Goal: Information Seeking & Learning: Understand process/instructions

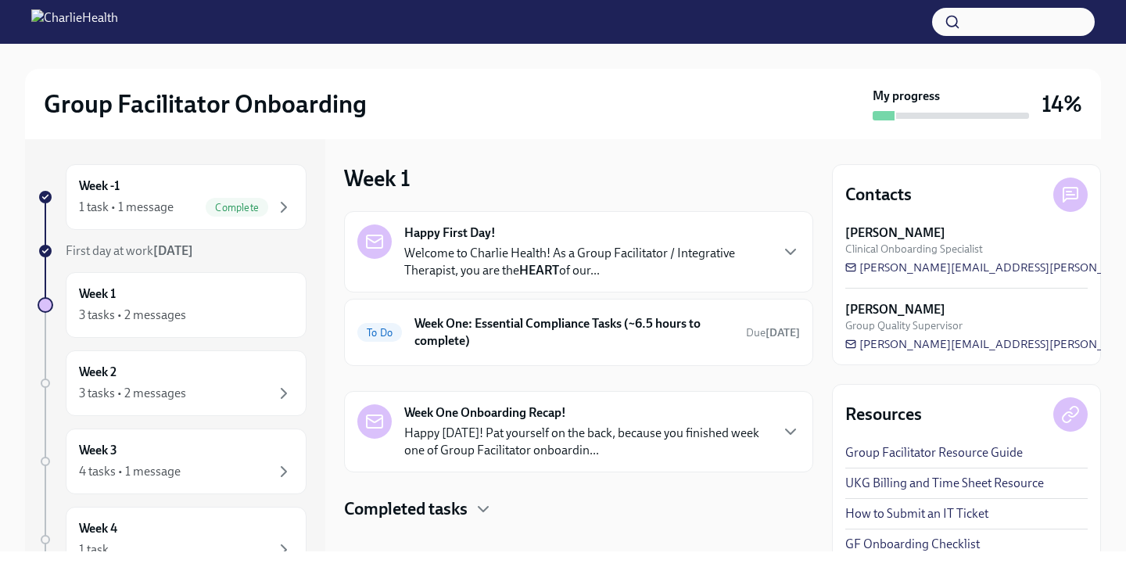
scroll to position [20, 0]
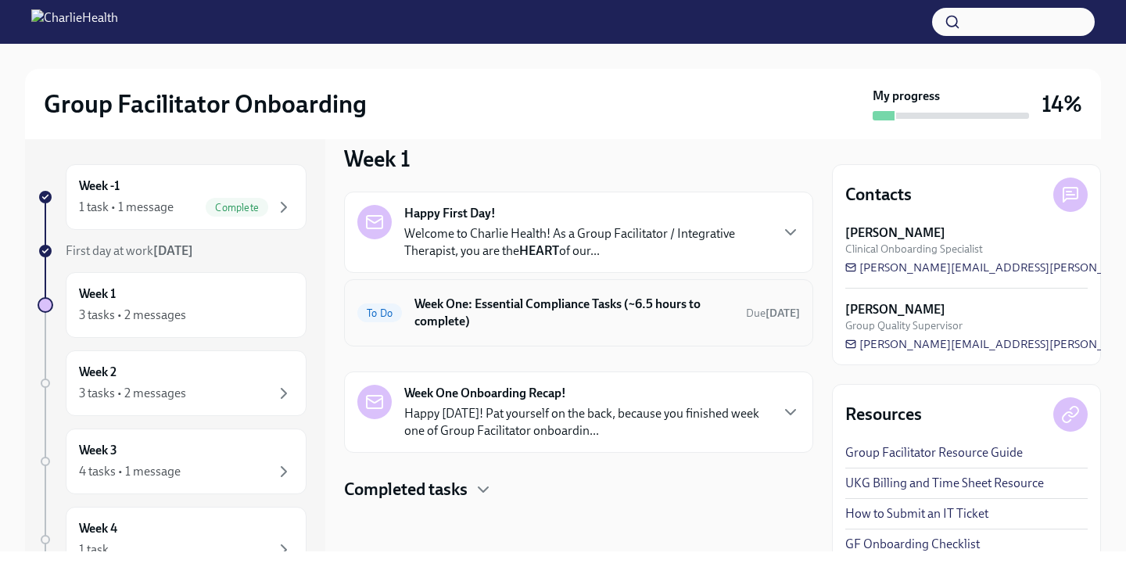
click at [551, 314] on h6 "Week One: Essential Compliance Tasks (~6.5 hours to complete)" at bounding box center [573, 312] width 319 height 34
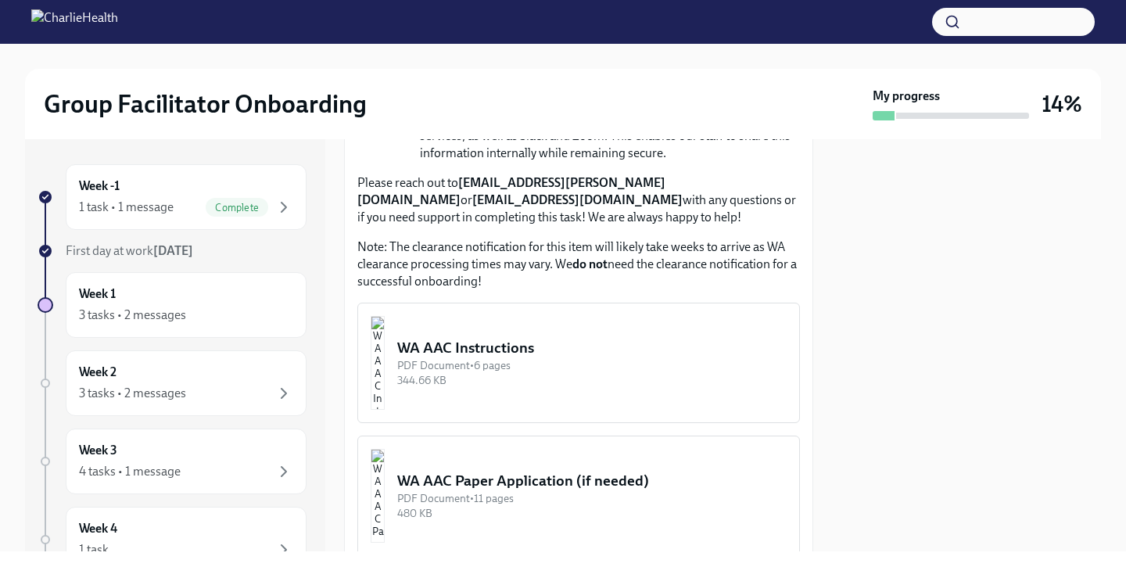
scroll to position [1282, 0]
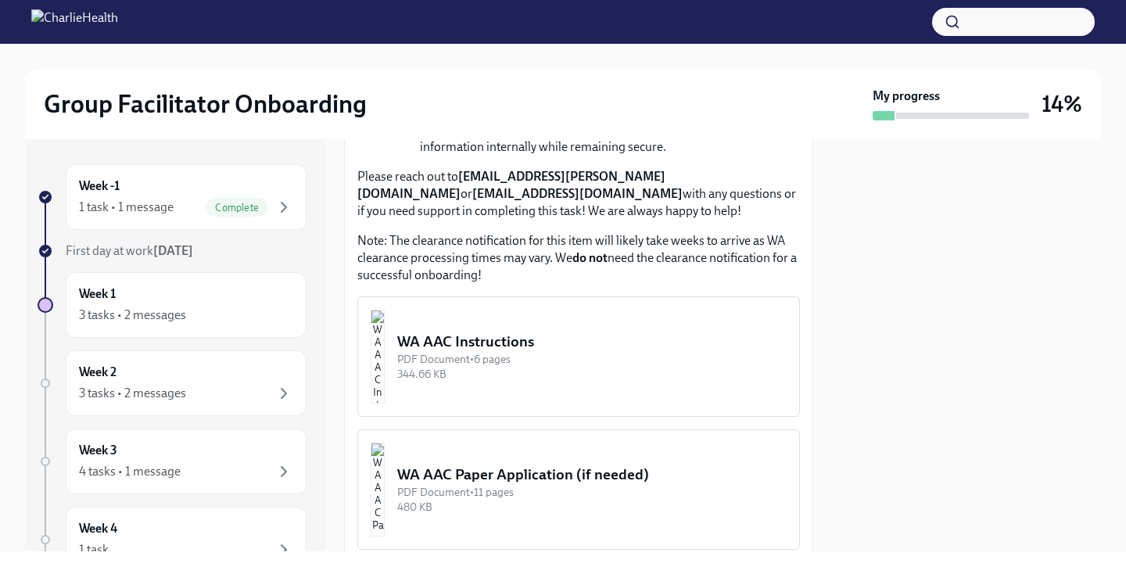
click at [385, 358] on img "button" at bounding box center [378, 357] width 14 height 94
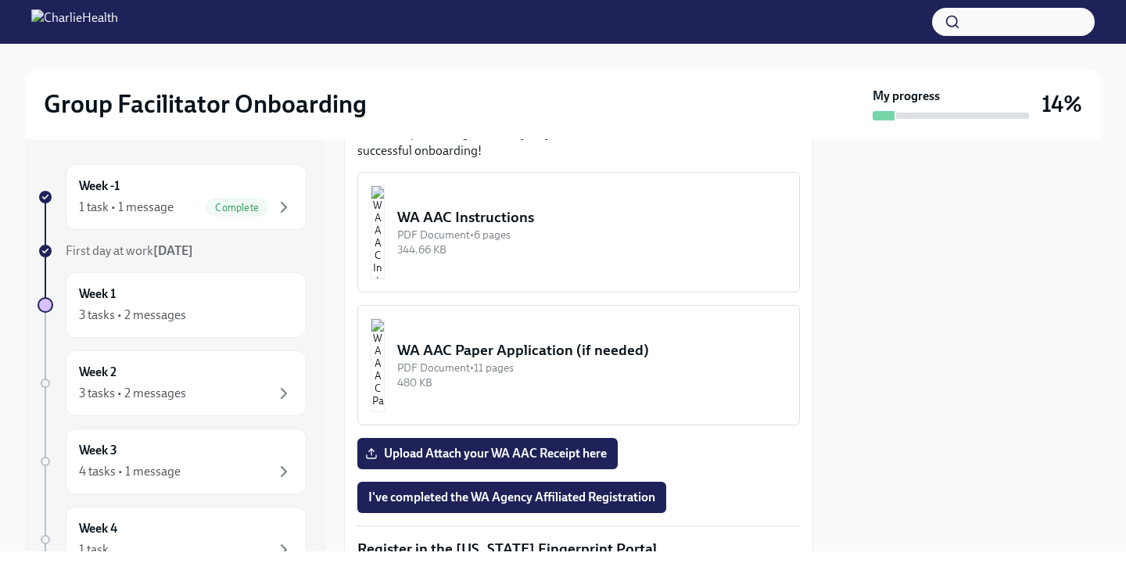
scroll to position [1409, 0]
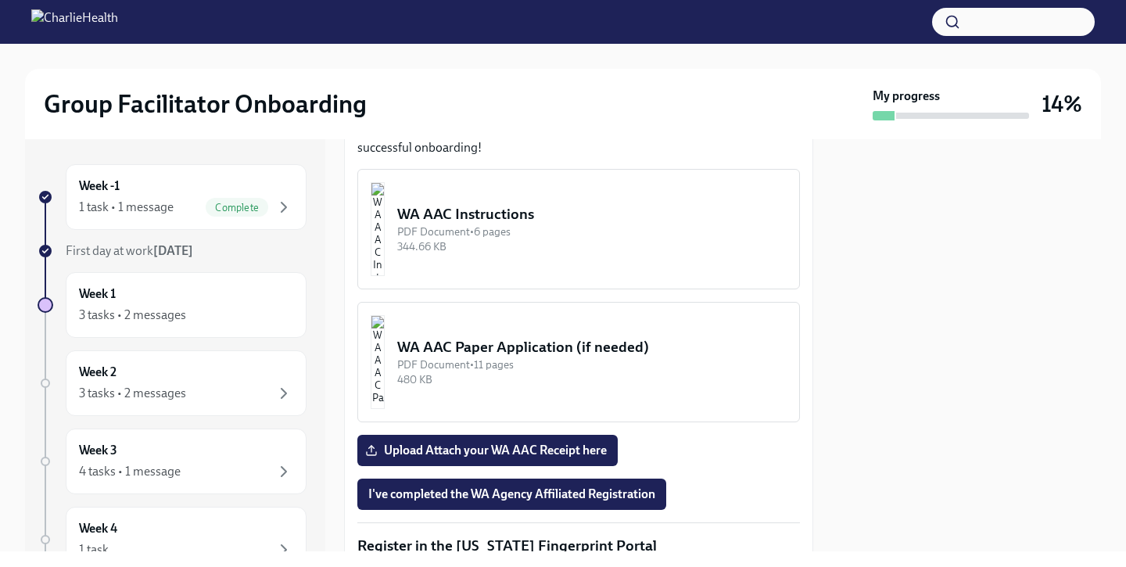
click at [385, 254] on img "button" at bounding box center [378, 229] width 14 height 94
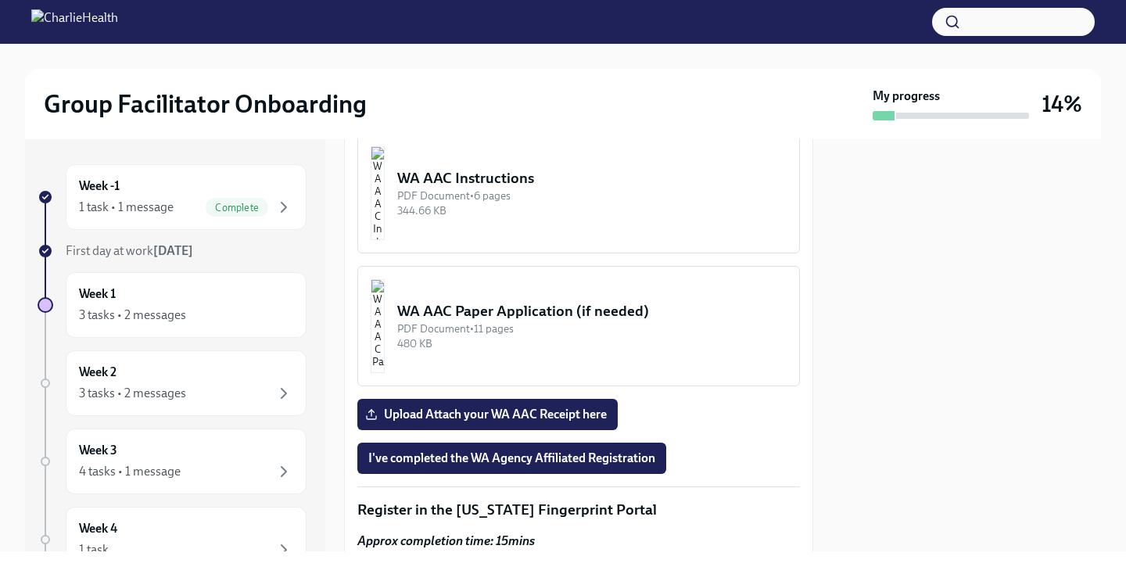
scroll to position [1422, 0]
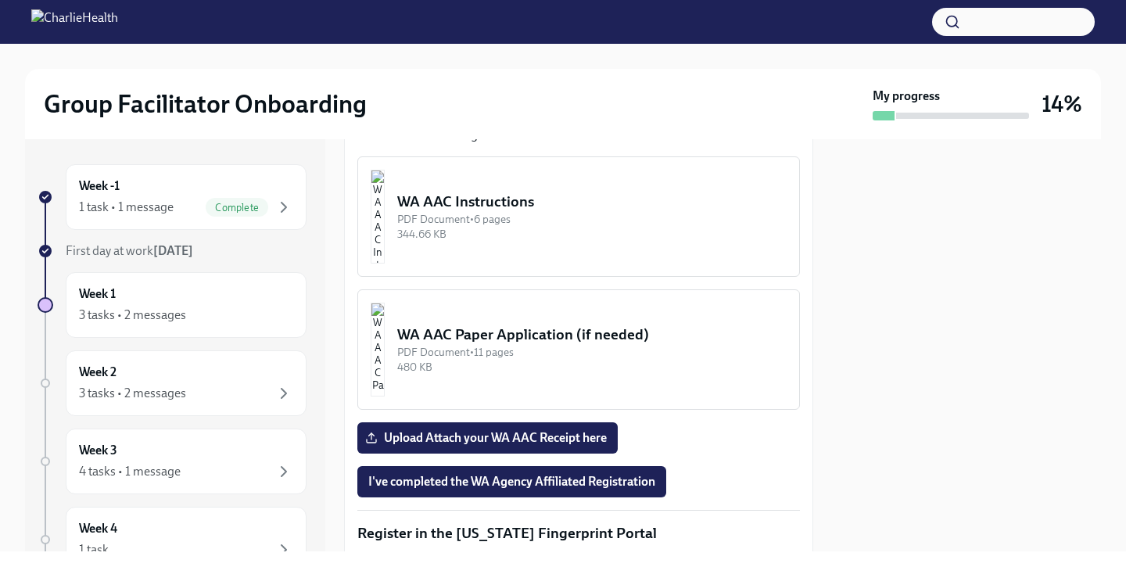
click at [385, 224] on img "button" at bounding box center [378, 217] width 14 height 94
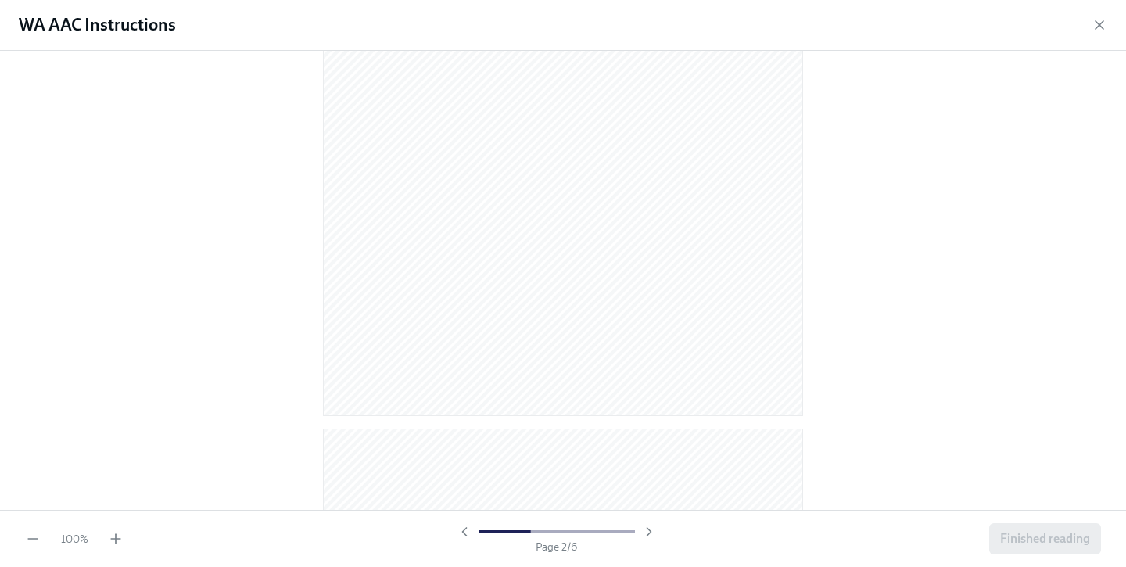
scroll to position [748, 0]
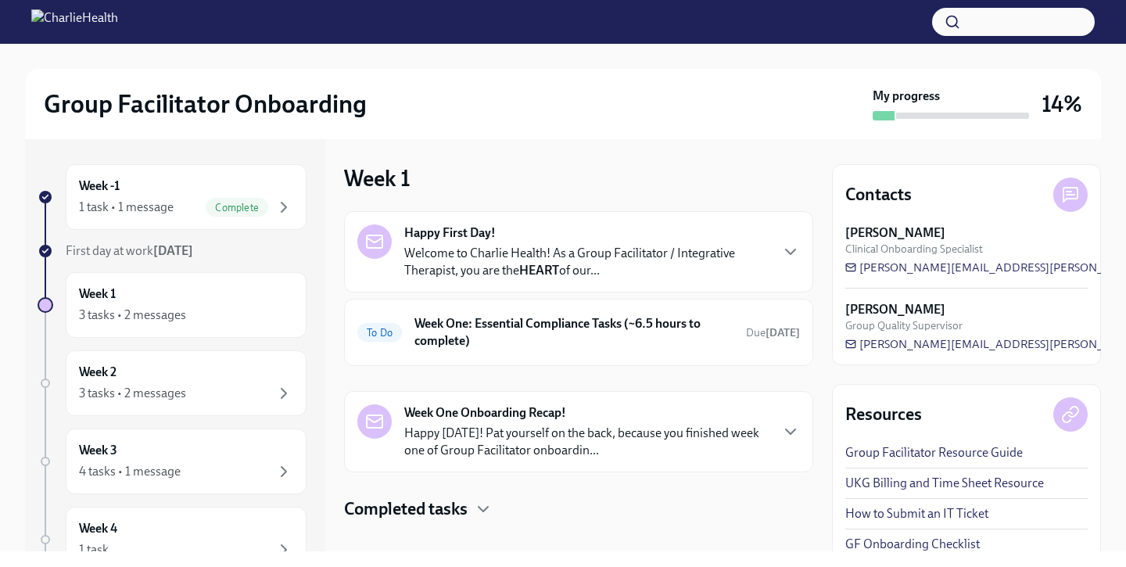
scroll to position [20, 0]
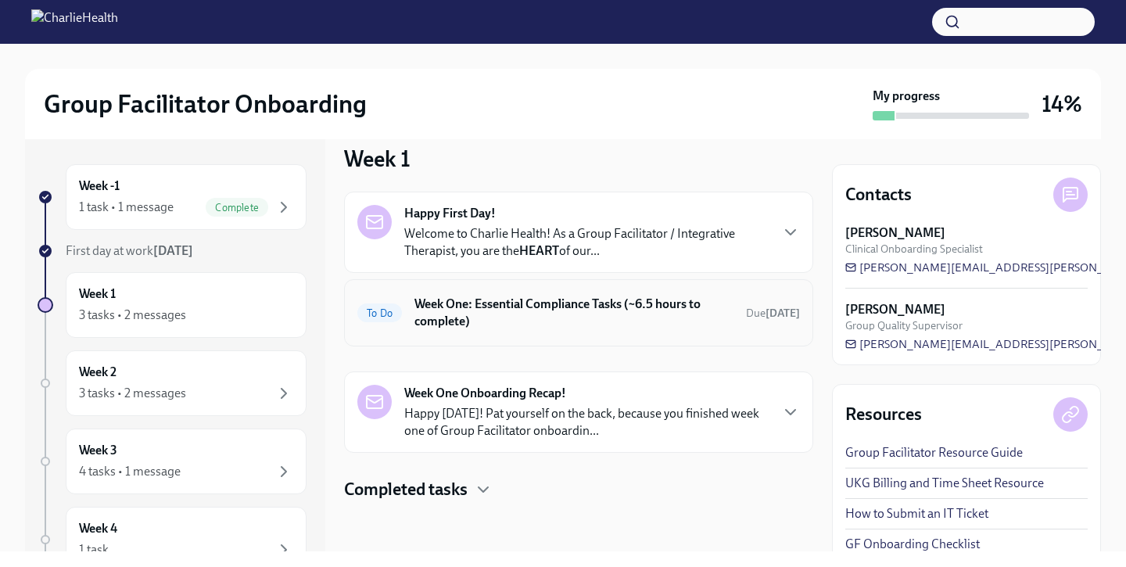
click at [569, 304] on h6 "Week One: Essential Compliance Tasks (~6.5 hours to complete)" at bounding box center [573, 312] width 319 height 34
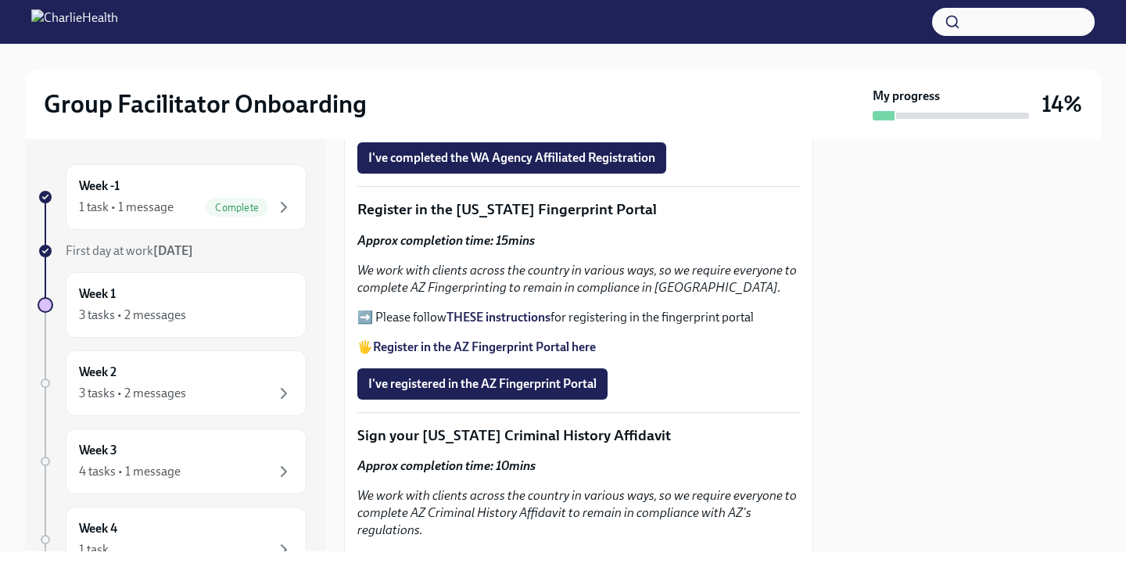
scroll to position [1778, 0]
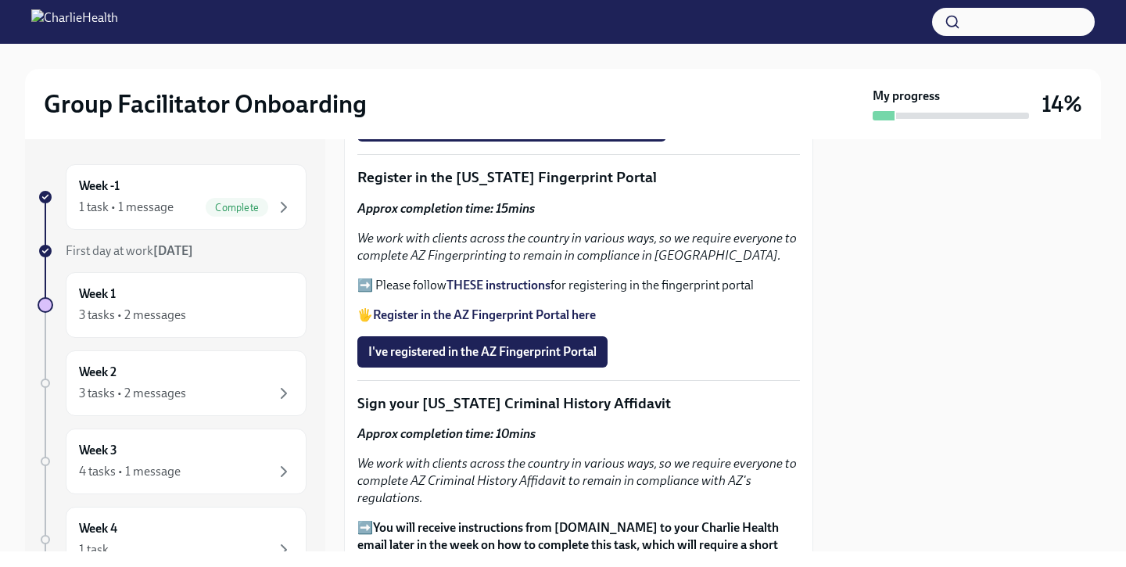
click at [527, 288] on strong "THESE instructions" at bounding box center [498, 284] width 104 height 15
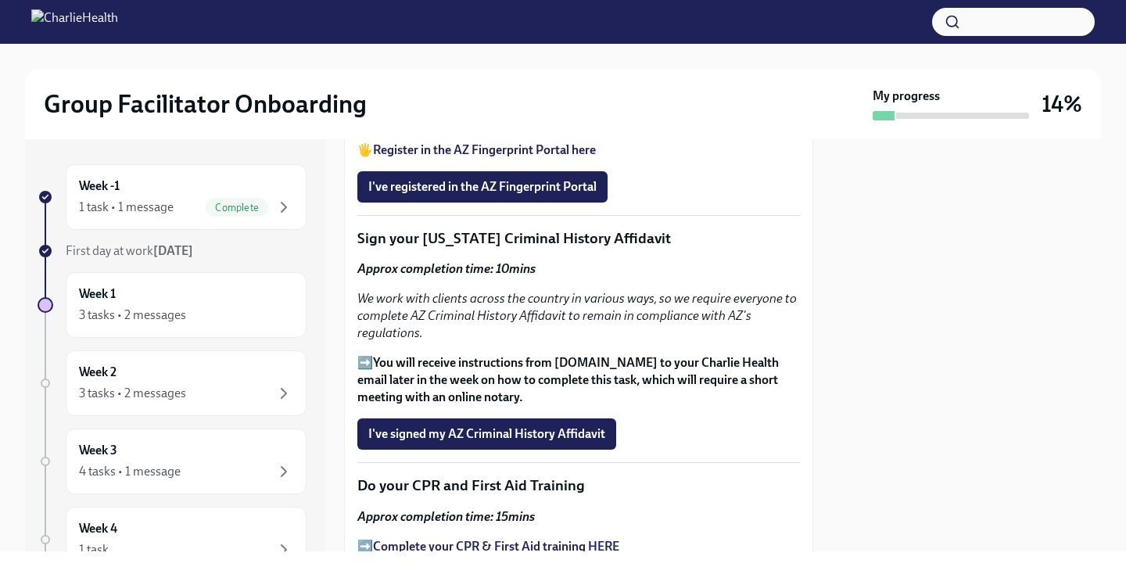
scroll to position [1960, 0]
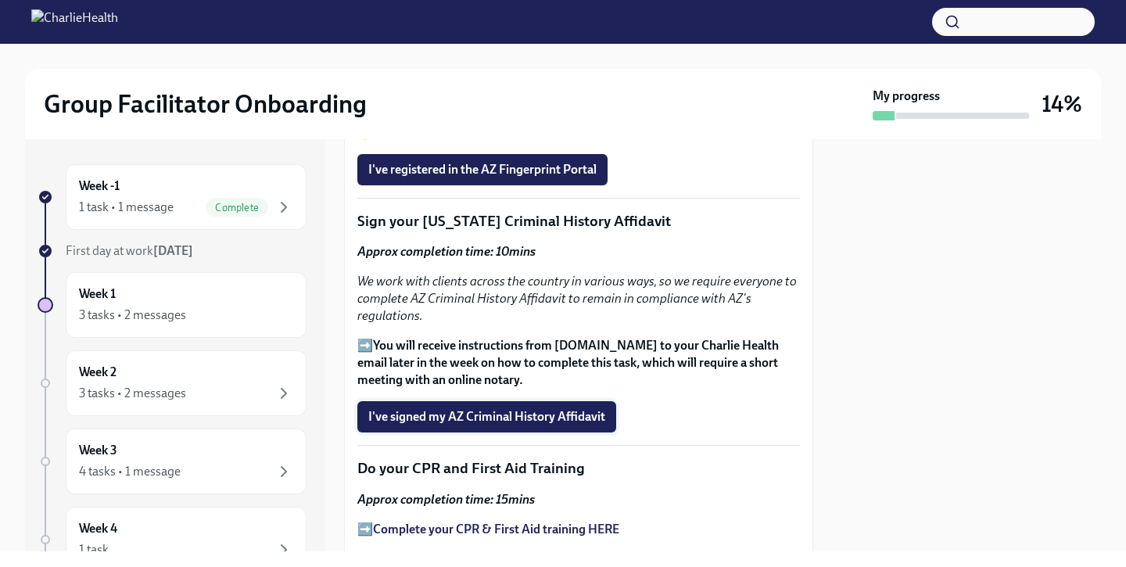
click at [442, 412] on span "I've signed my AZ Criminal History Affidavit" at bounding box center [486, 417] width 237 height 16
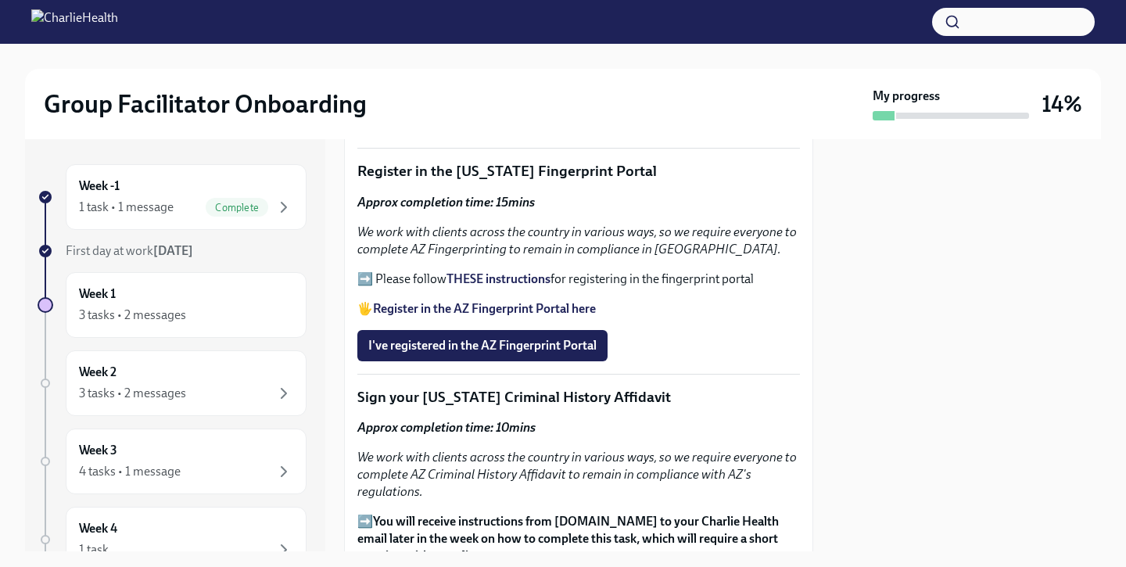
scroll to position [1774, 0]
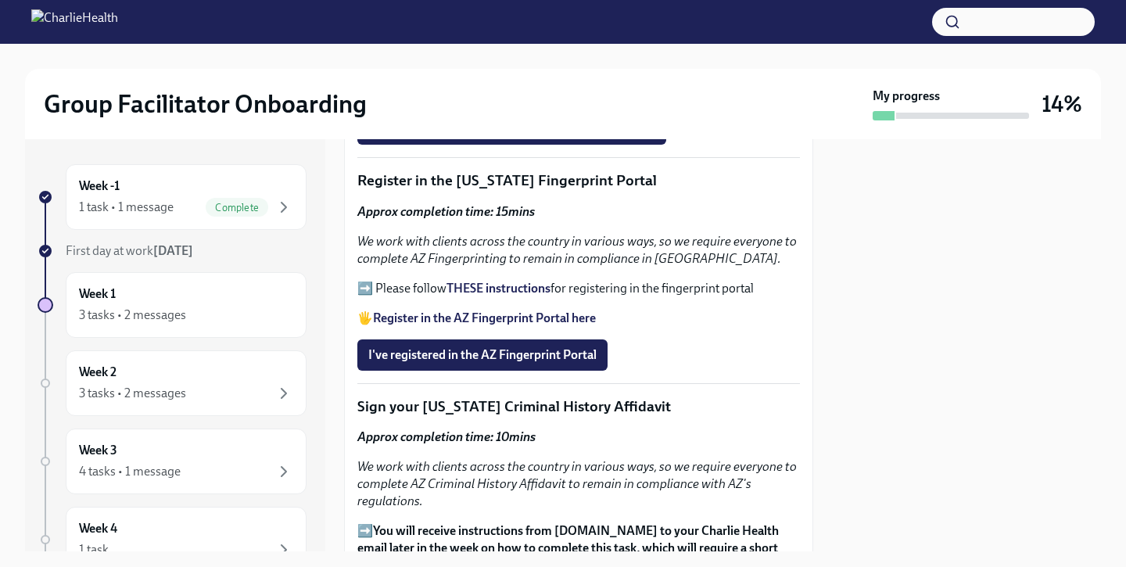
click at [443, 288] on p "➡️ Please follow THESE instructions for registering in the fingerprint portal" at bounding box center [578, 288] width 442 height 17
click at [513, 290] on strong "THESE instructions" at bounding box center [498, 288] width 104 height 15
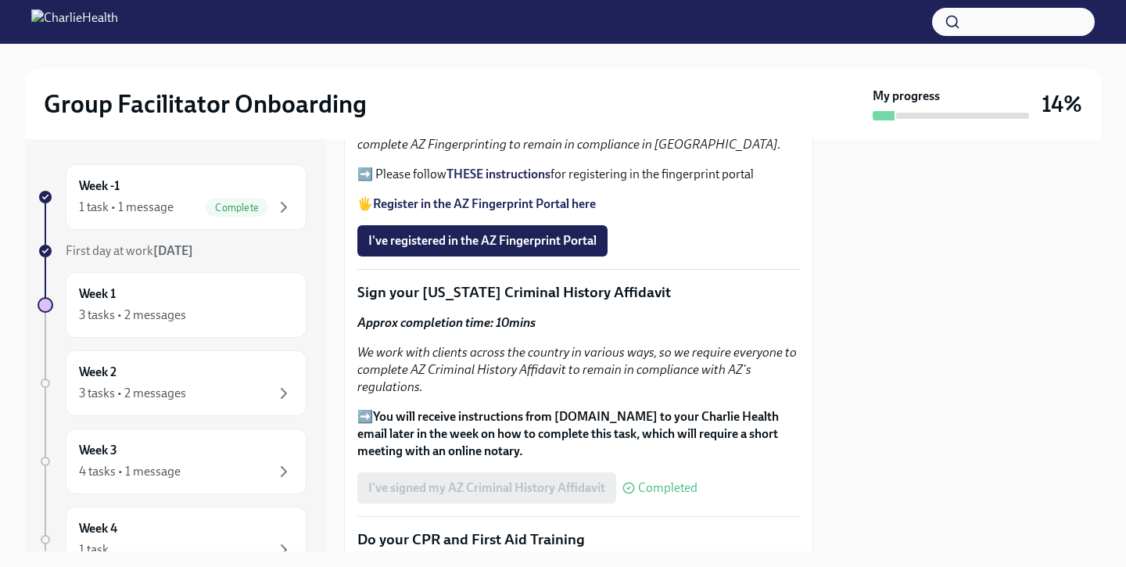
scroll to position [1888, 0]
click at [442, 241] on span "I've registered in the AZ Fingerprint Portal" at bounding box center [482, 242] width 228 height 16
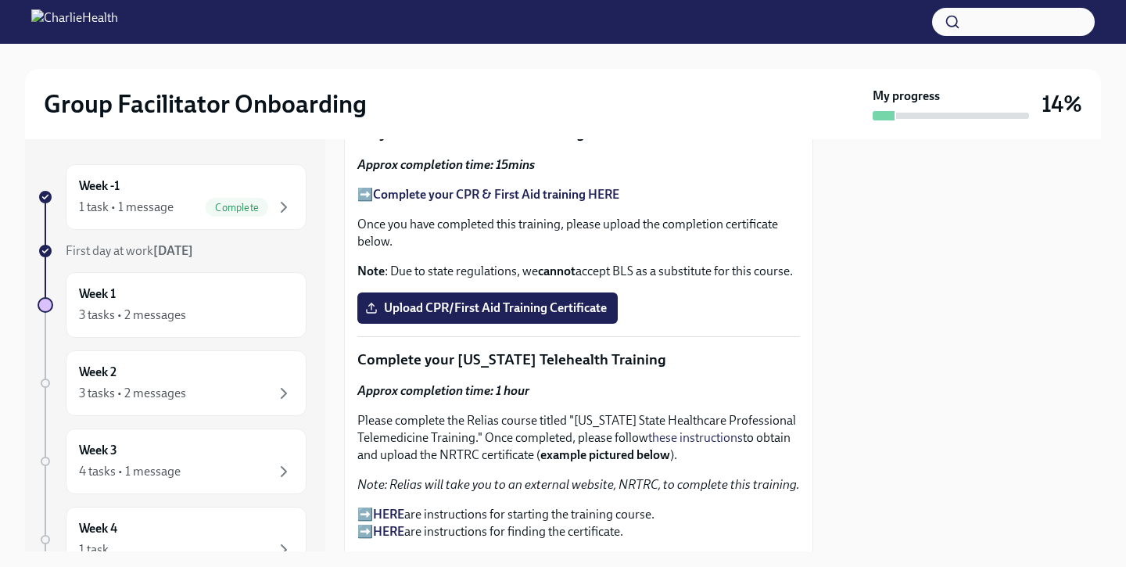
scroll to position [2292, 0]
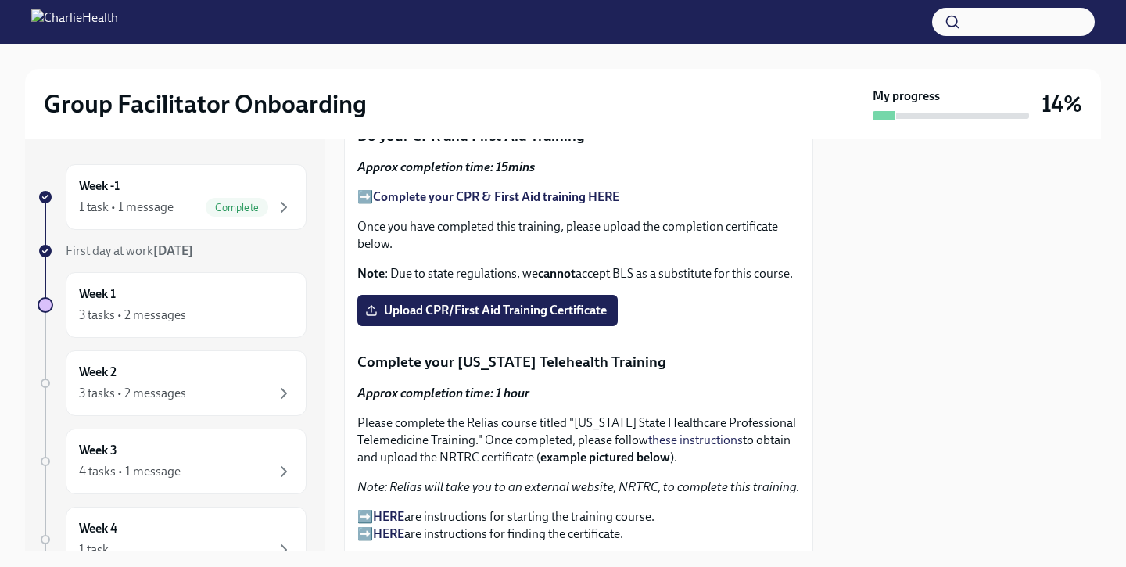
click at [431, 197] on strong "Complete your CPR & First Aid training HERE" at bounding box center [496, 196] width 246 height 15
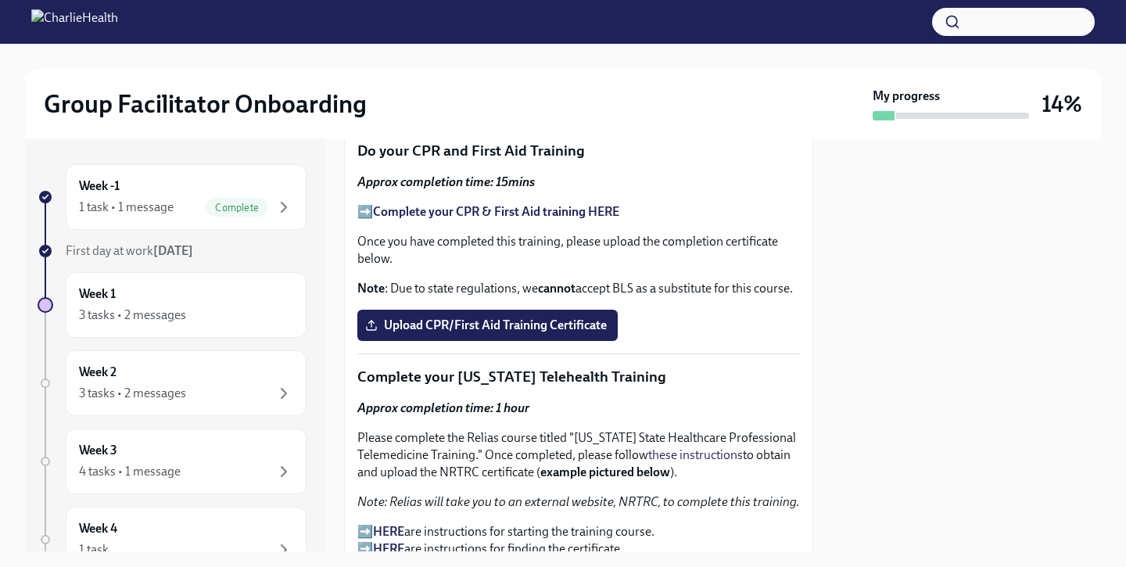
scroll to position [2266, 0]
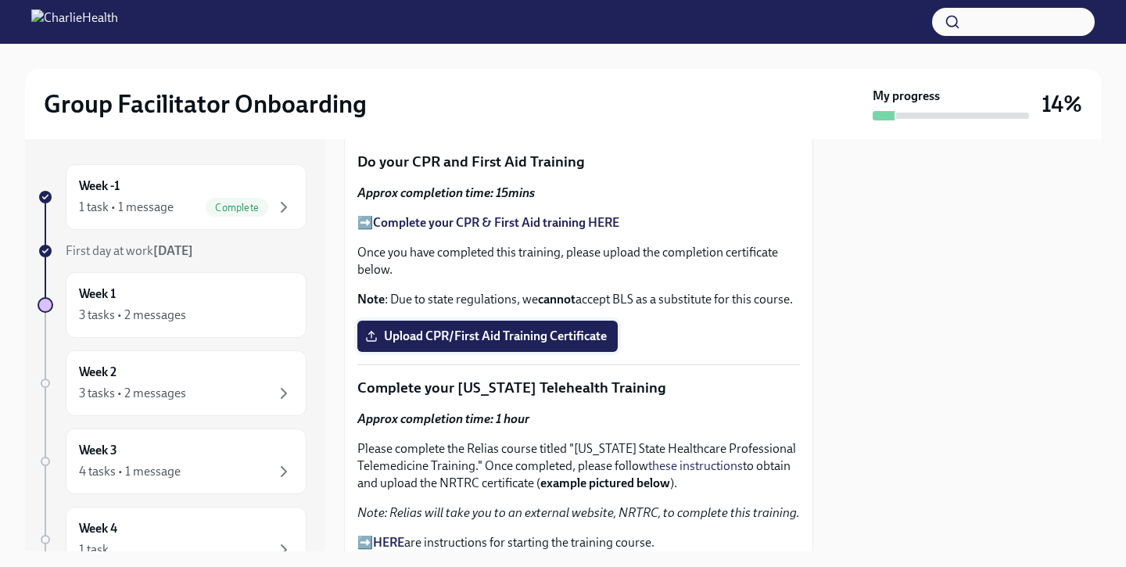
click at [460, 333] on span "Upload CPR/First Aid Training Certificate" at bounding box center [487, 336] width 238 height 16
click at [0, 0] on input "Upload CPR/First Aid Training Certificate" at bounding box center [0, 0] width 0 height 0
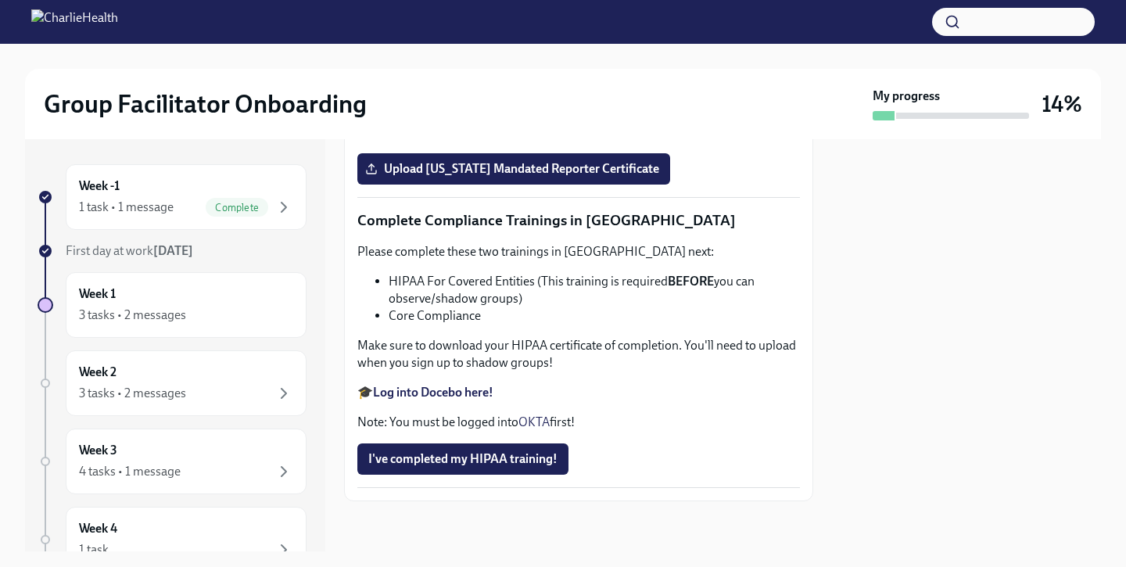
scroll to position [3697, 0]
click at [438, 391] on strong "Log into Docebo here!" at bounding box center [433, 392] width 120 height 15
click at [414, 454] on span "I've completed my HIPAA training!" at bounding box center [462, 459] width 189 height 16
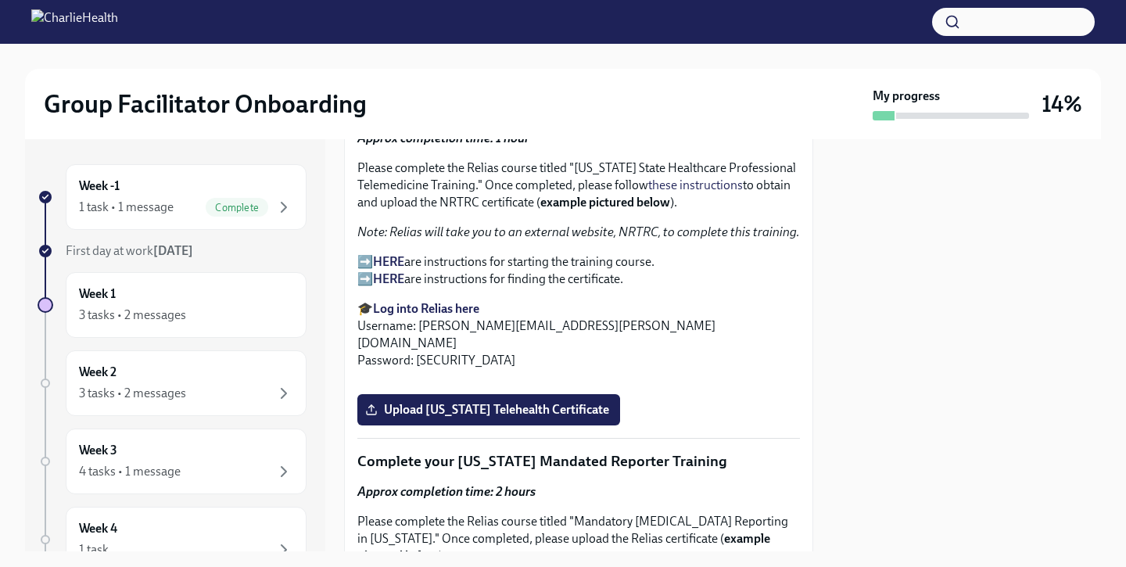
scroll to position [2542, 0]
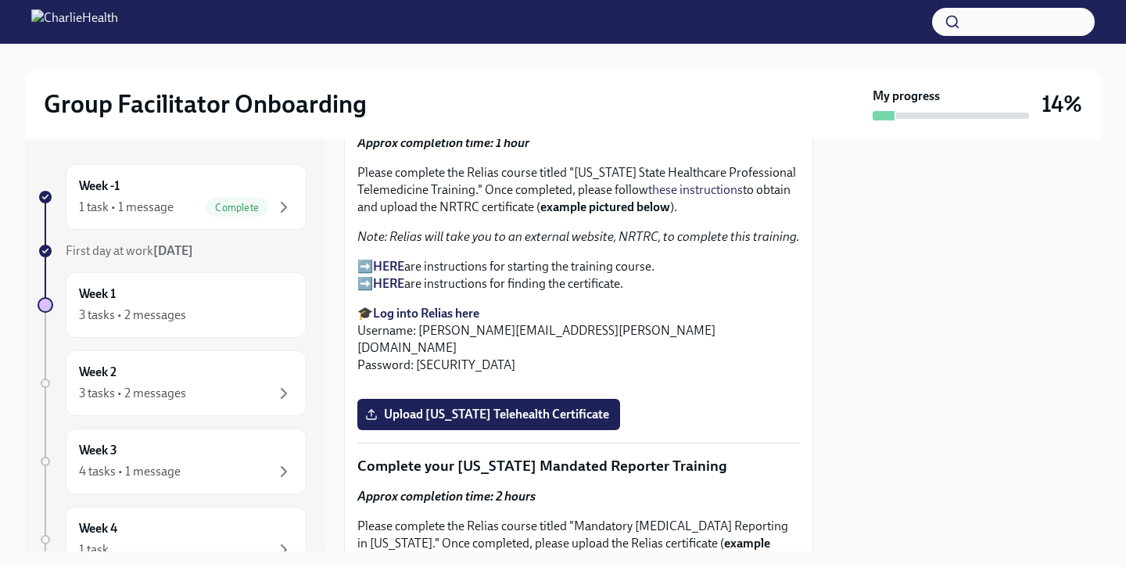
click at [383, 263] on strong "HERE" at bounding box center [388, 266] width 31 height 15
click at [425, 313] on strong "Log into Relias here" at bounding box center [426, 313] width 106 height 15
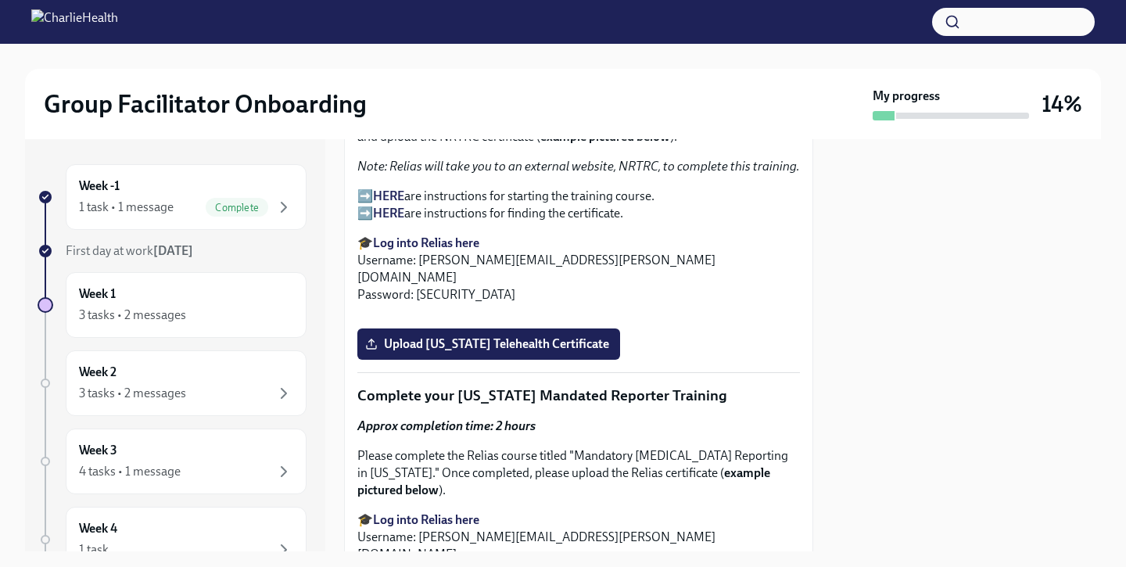
scroll to position [2612, 0]
click at [456, 198] on p "➡️ HERE are instructions for starting the training course. ➡️ HERE are instruct…" at bounding box center [578, 205] width 442 height 34
click at [397, 199] on strong "HERE" at bounding box center [388, 196] width 31 height 15
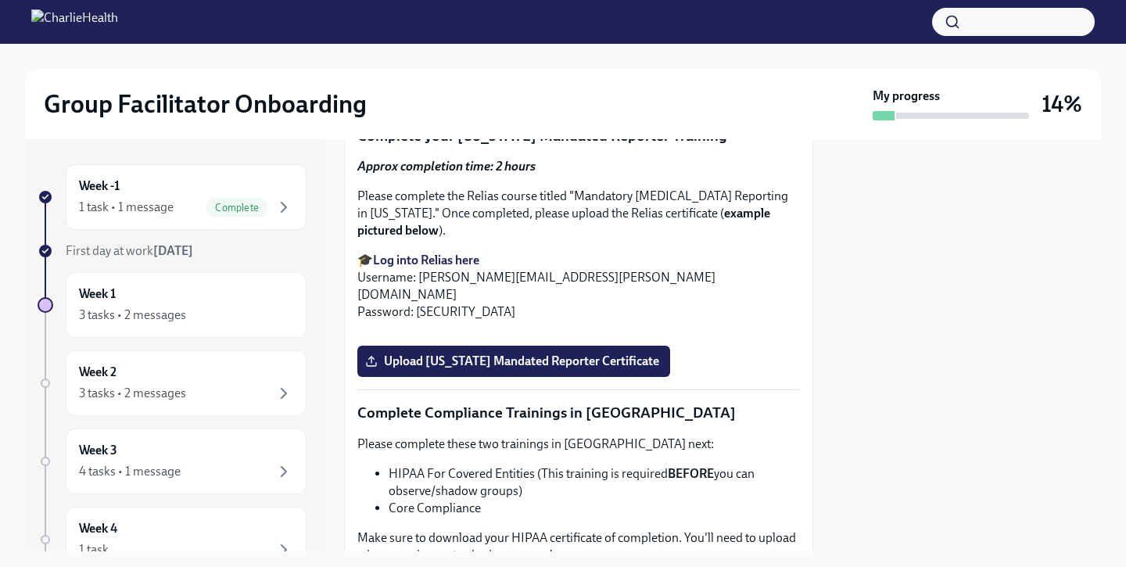
scroll to position [2897, 0]
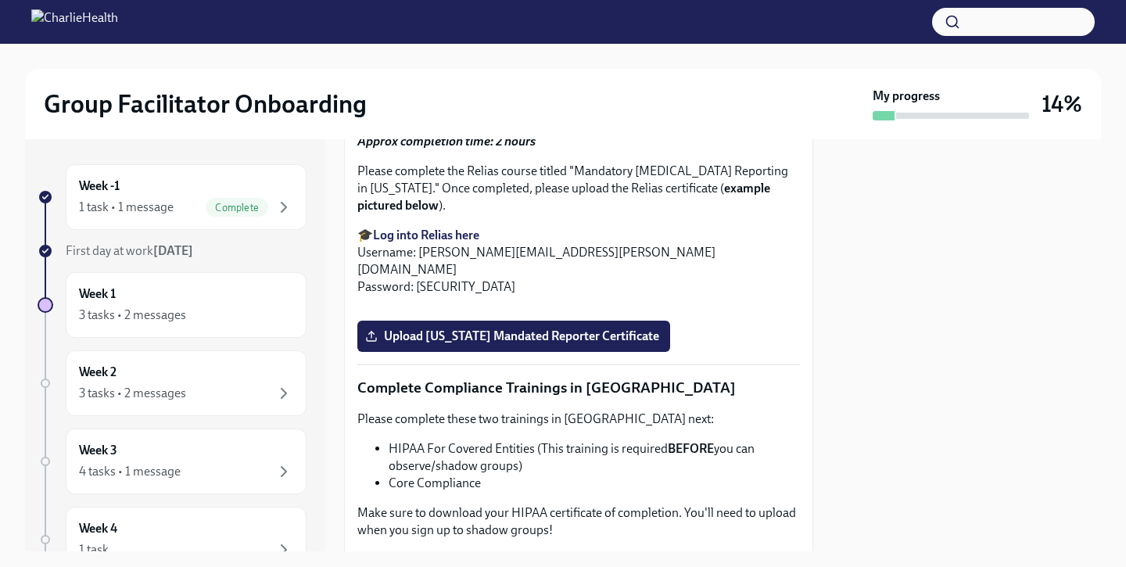
click at [429, 67] on span "Upload [US_STATE] Telehealth Certificate" at bounding box center [488, 60] width 241 height 16
click at [0, 0] on input "Upload [US_STATE] Telehealth Certificate" at bounding box center [0, 0] width 0 height 0
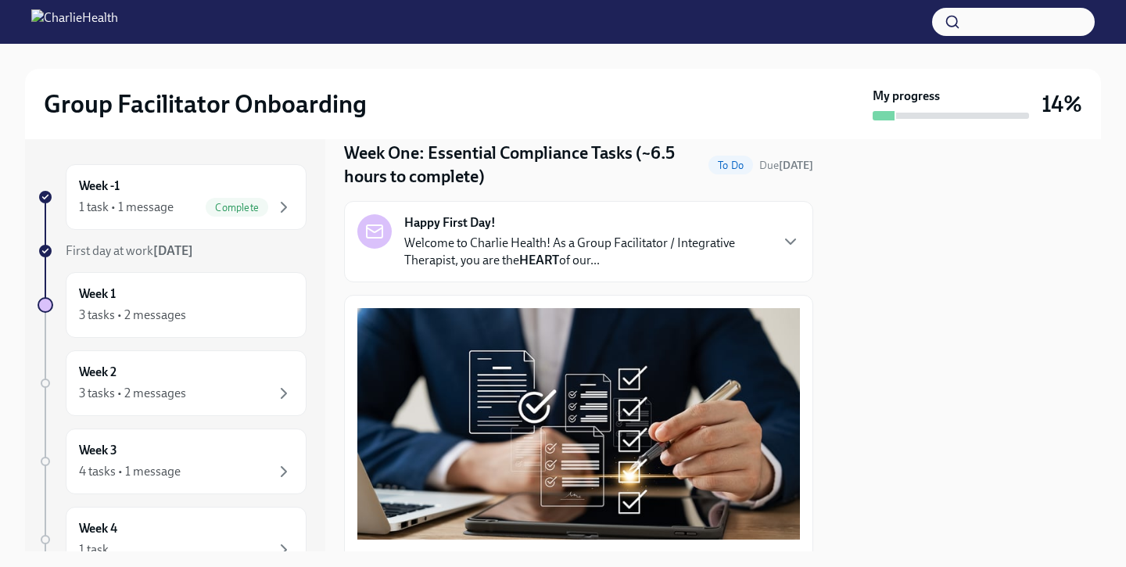
scroll to position [0, 0]
